Goal: Transaction & Acquisition: Subscribe to service/newsletter

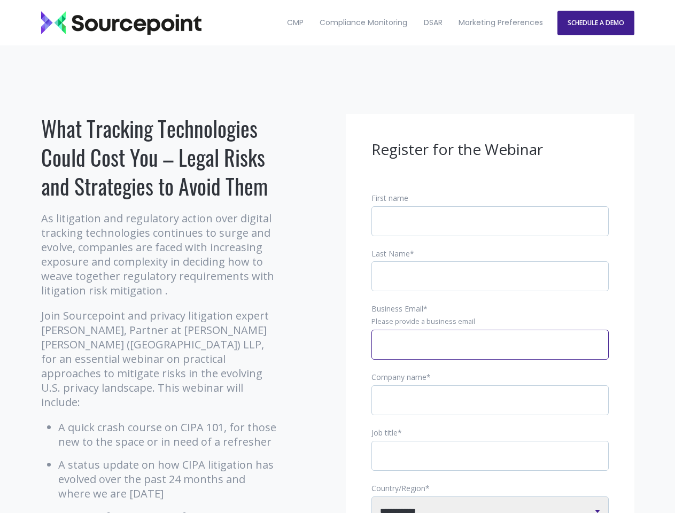
click at [490, 353] on input "Business Email *" at bounding box center [489, 345] width 237 height 30
